Goal: Entertainment & Leisure: Consume media (video, audio)

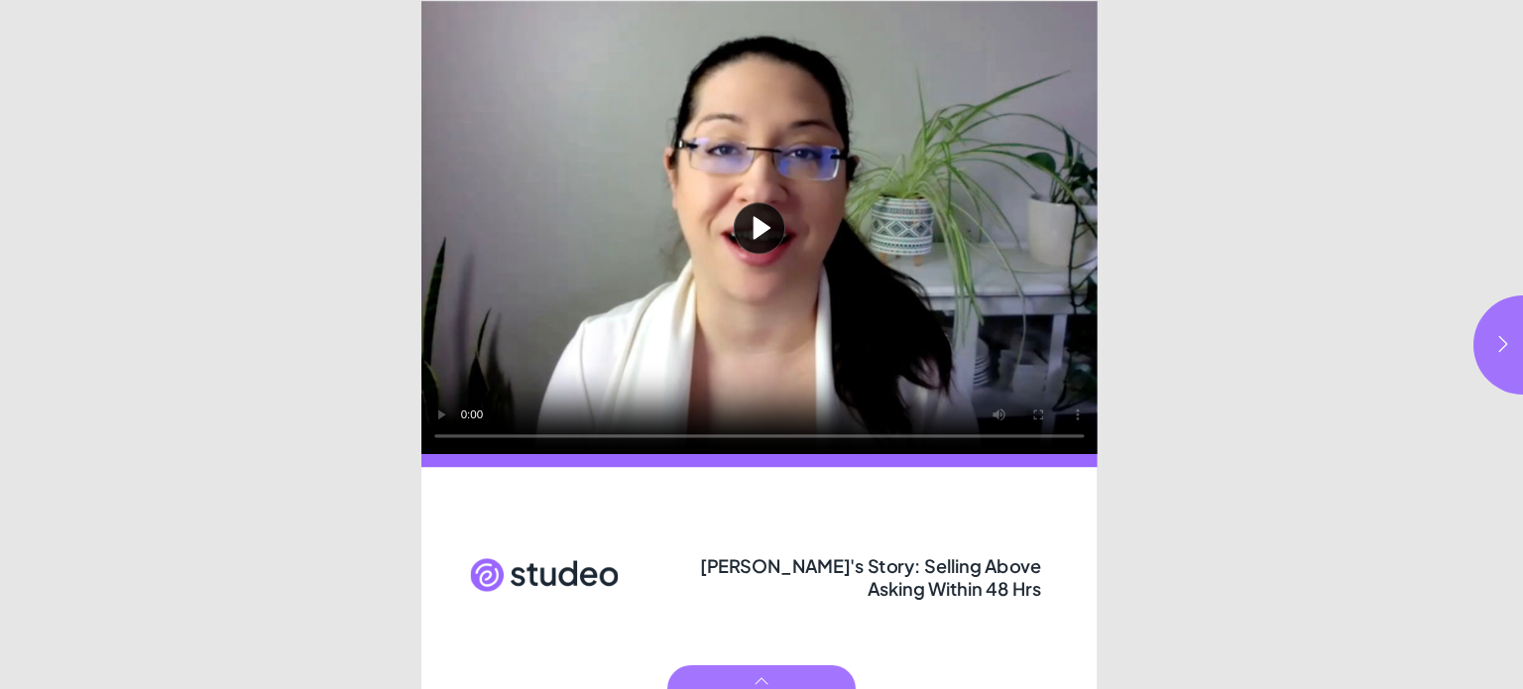
click at [761, 225] on button "Play video" at bounding box center [759, 227] width 676 height 453
click at [1501, 339] on icon "button" at bounding box center [1503, 344] width 9 height 16
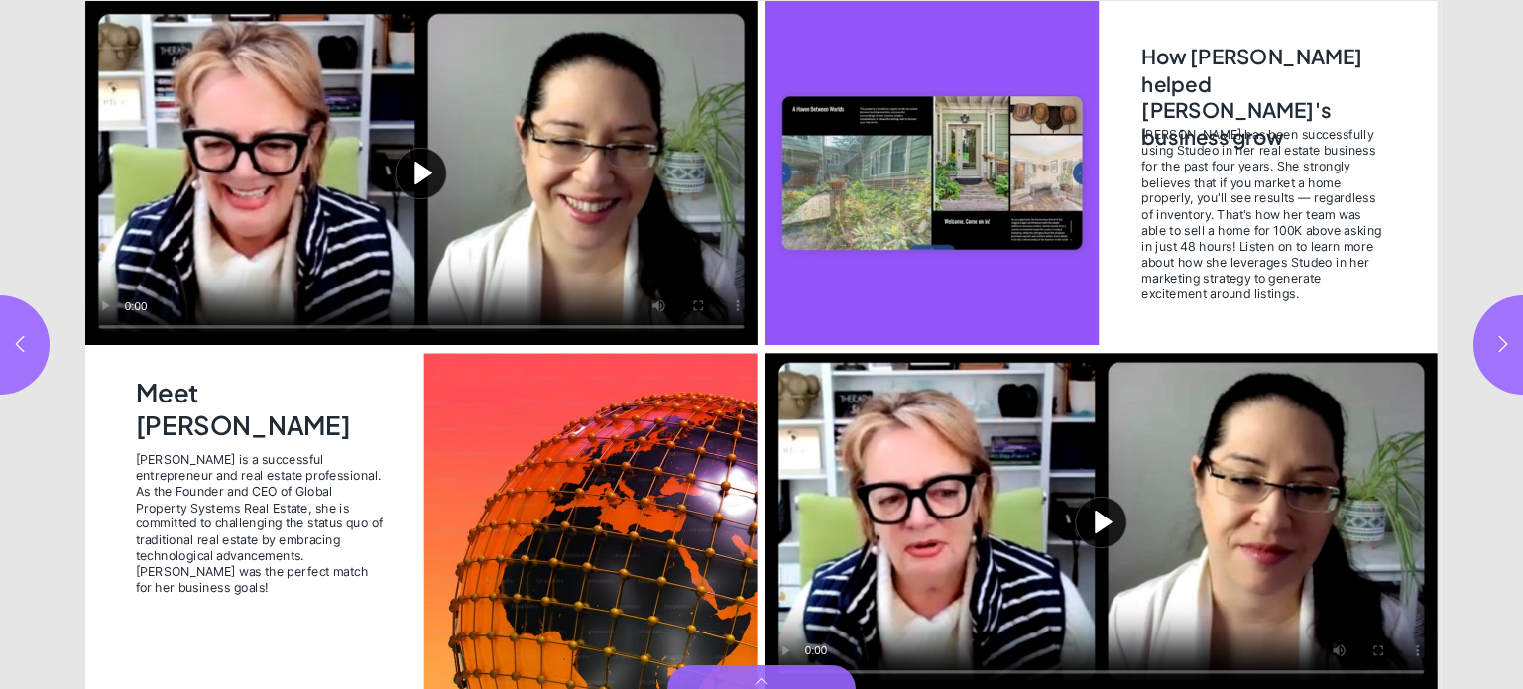
click at [421, 176] on button "Play video" at bounding box center [421, 173] width 672 height 344
click at [1096, 523] on button "Play video" at bounding box center [1102, 521] width 672 height 337
click at [1488, 356] on button "button" at bounding box center [1523, 345] width 99 height 99
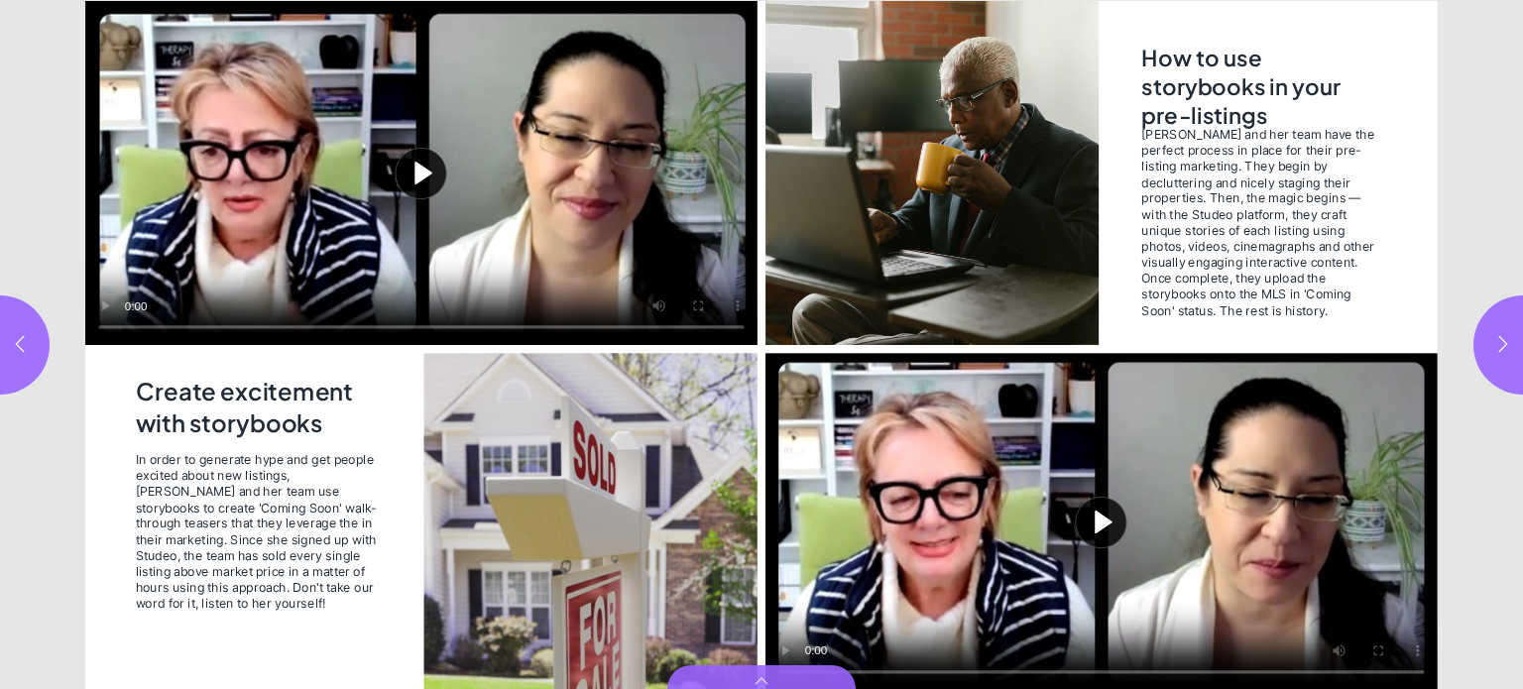
click at [417, 170] on button "Play video" at bounding box center [421, 173] width 672 height 344
click at [1100, 522] on button "Play video" at bounding box center [1102, 521] width 672 height 337
click at [1483, 0] on html "[PERSON_NAME]'s Story: Selling Above Asking Within 48 Hrs In order to generate …" at bounding box center [761, 0] width 1523 height 0
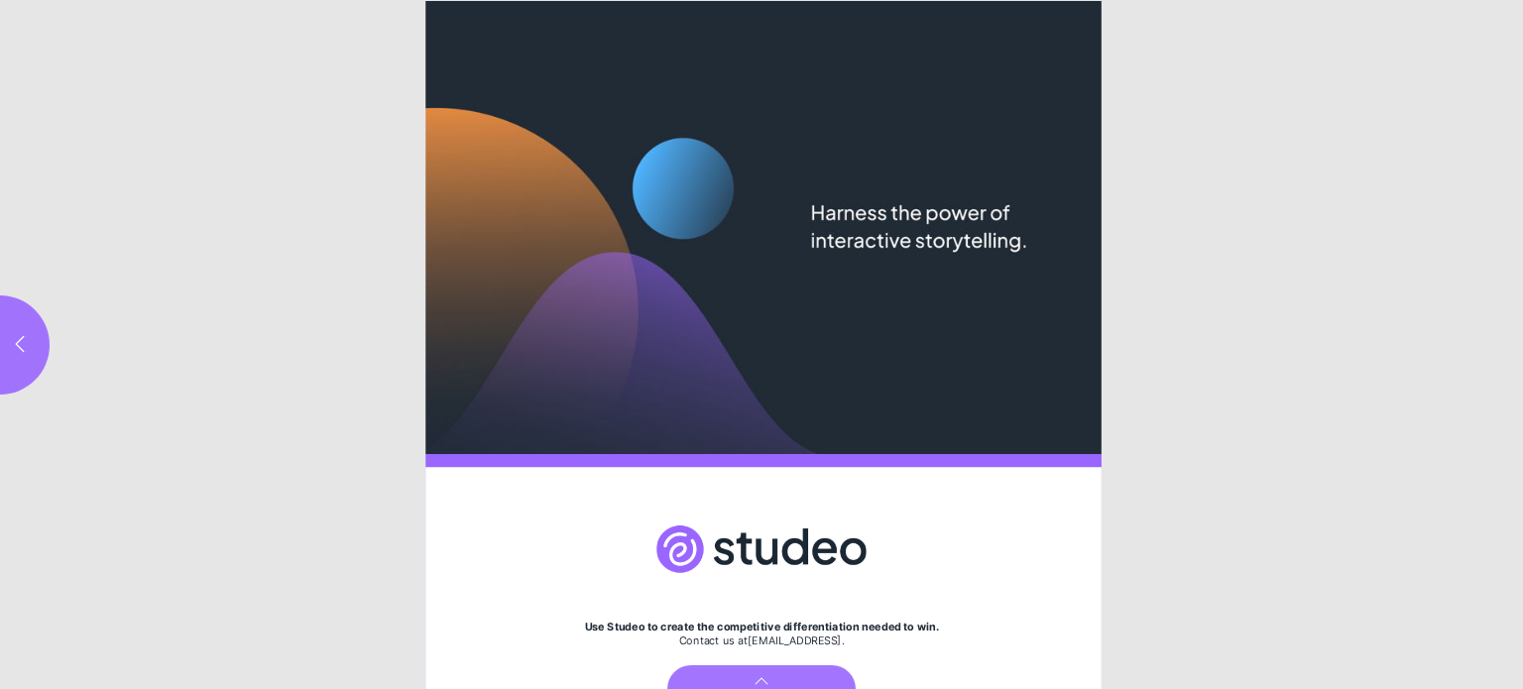
click at [36, 338] on button "button" at bounding box center [-1, 345] width 99 height 99
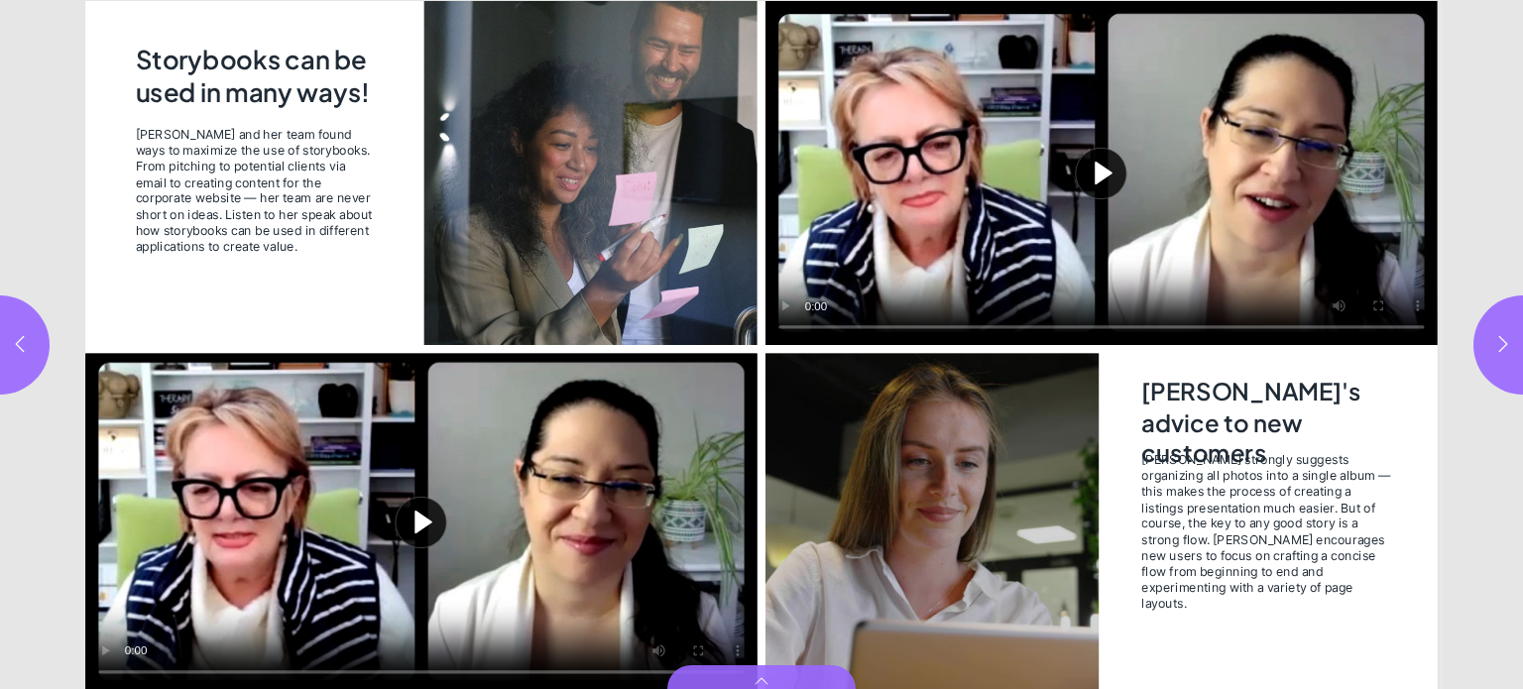
click at [12, 337] on icon "button" at bounding box center [20, 344] width 20 height 20
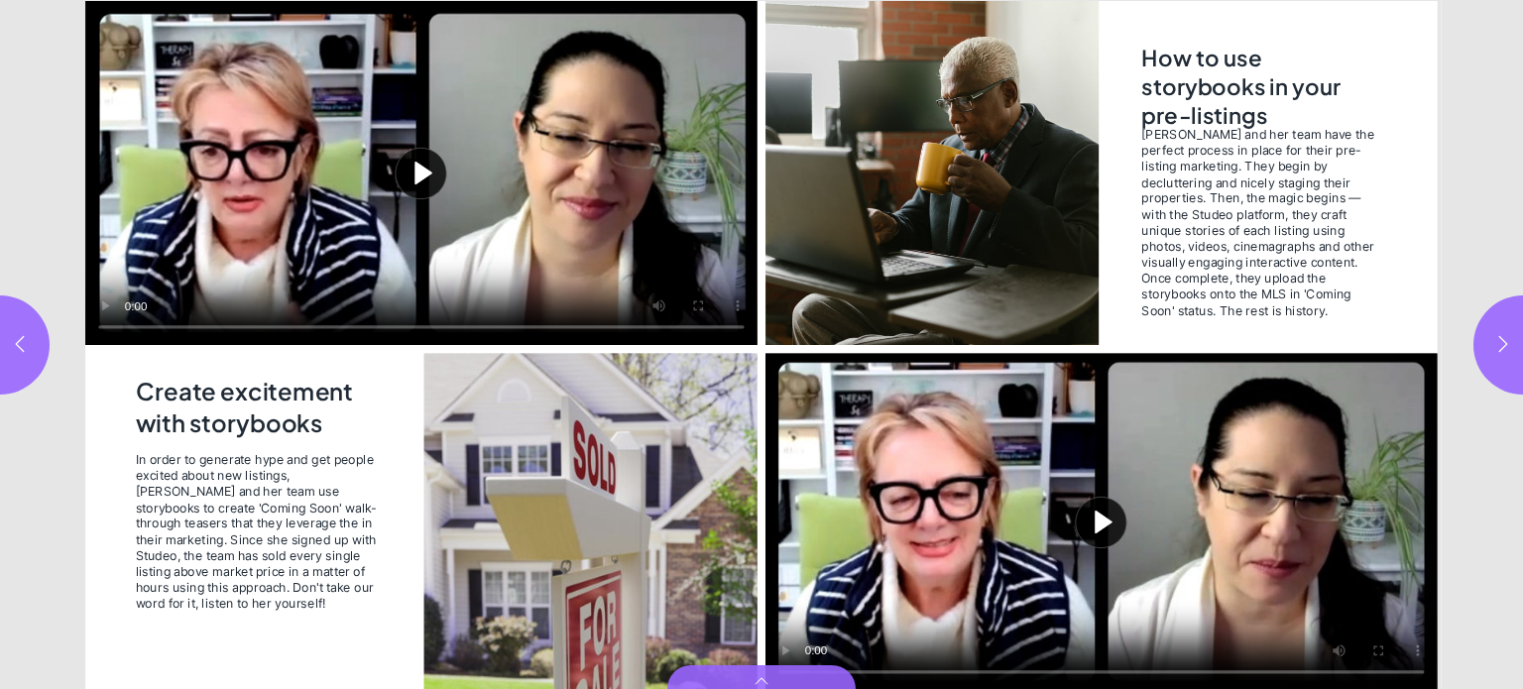
click at [1102, 535] on button "Play video" at bounding box center [1102, 521] width 672 height 337
click at [1505, 357] on button "button" at bounding box center [1523, 345] width 99 height 99
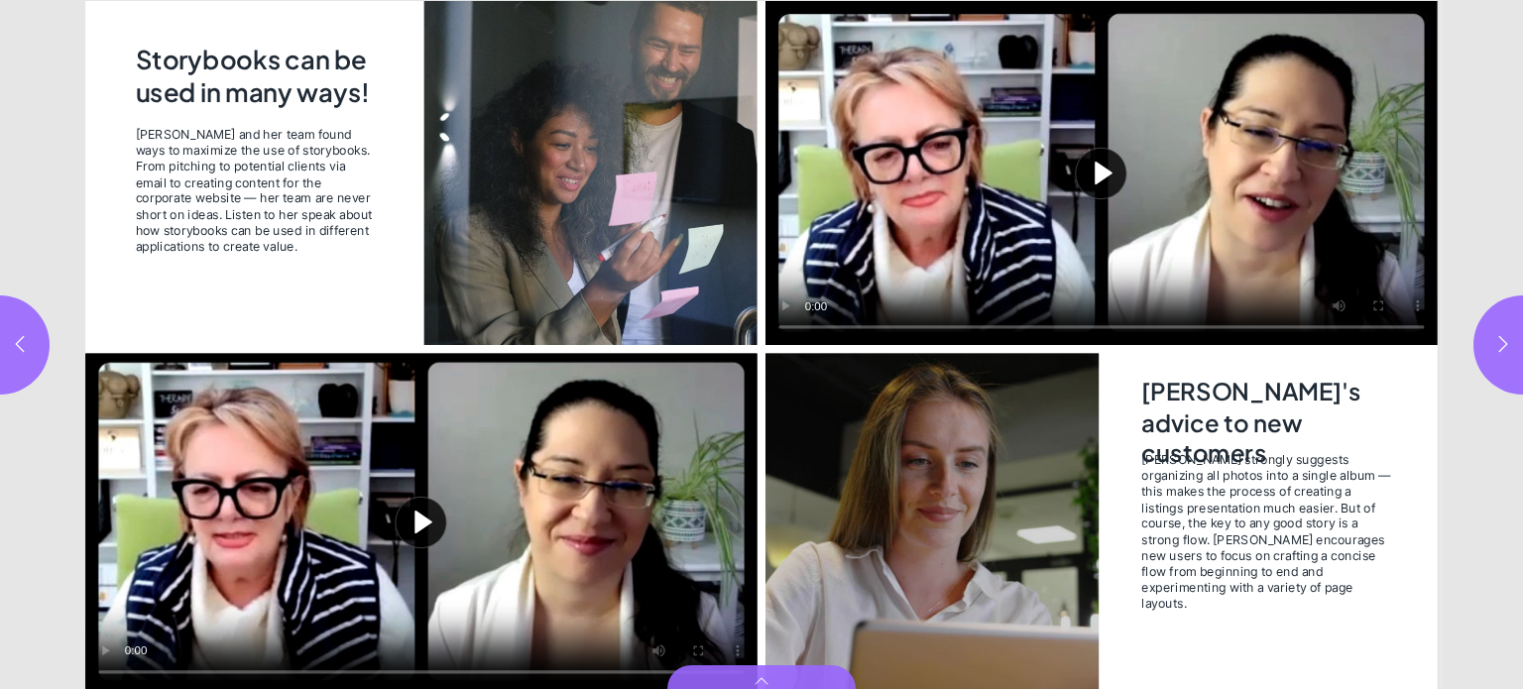
click at [421, 522] on button "Play video" at bounding box center [421, 521] width 672 height 337
click at [1108, 176] on button "Play video" at bounding box center [1102, 173] width 672 height 344
click at [1499, 343] on icon "button" at bounding box center [1503, 344] width 20 height 20
type input "*"
